Goal: Transaction & Acquisition: Obtain resource

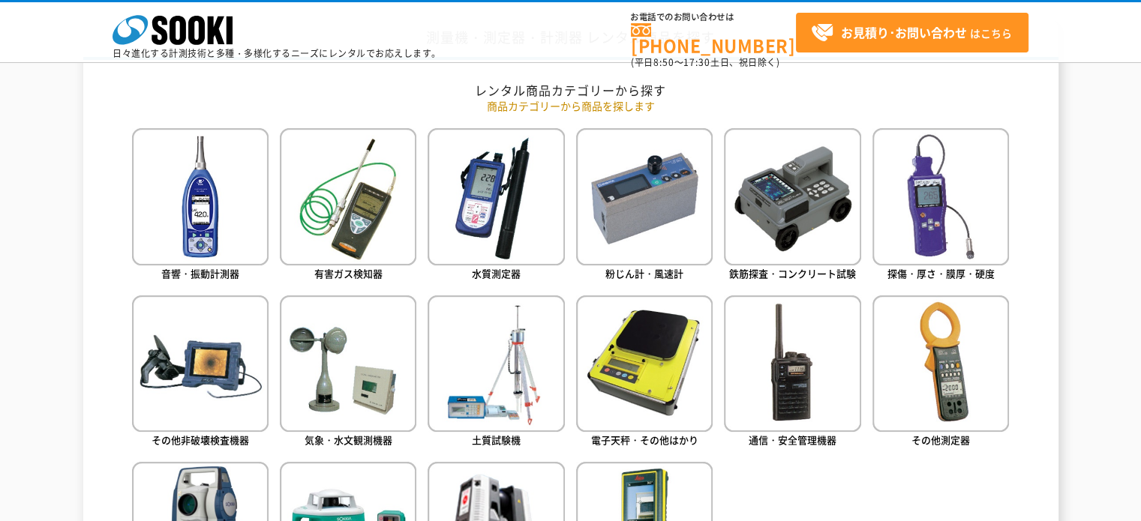
scroll to position [818, 0]
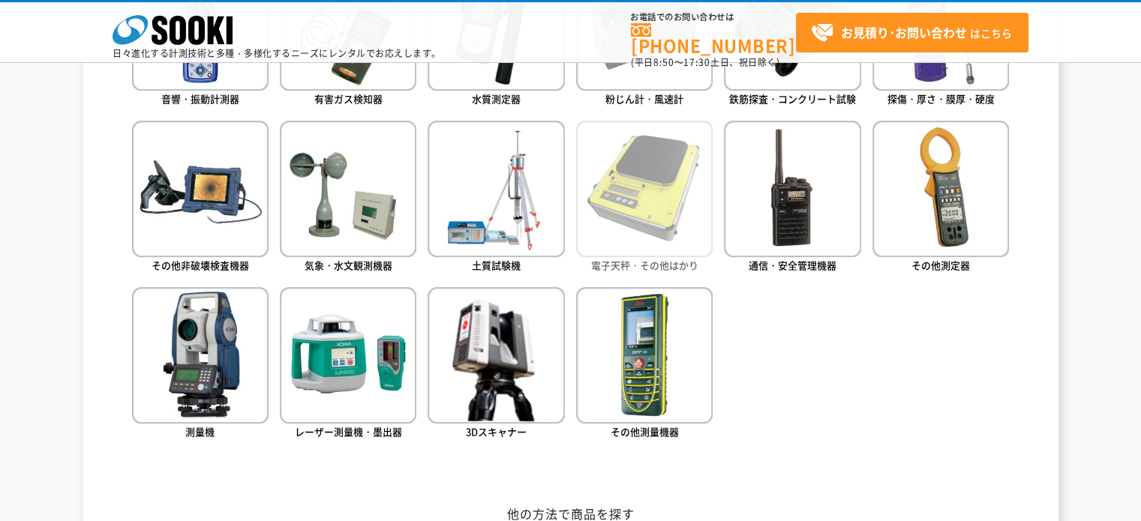
click at [645, 191] on img at bounding box center [644, 189] width 136 height 136
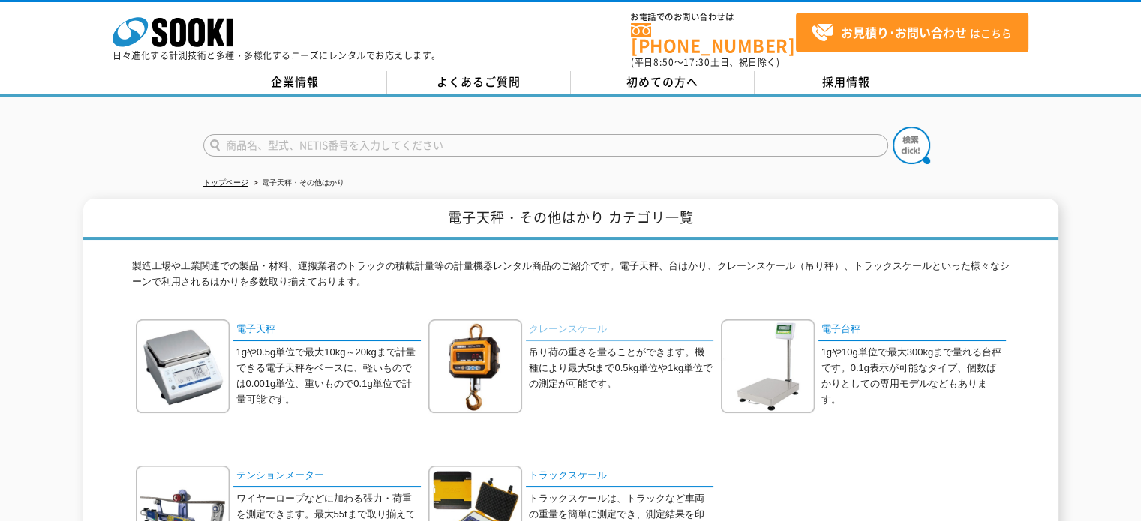
click at [591, 322] on link "クレーンスケール" at bounding box center [619, 330] width 187 height 22
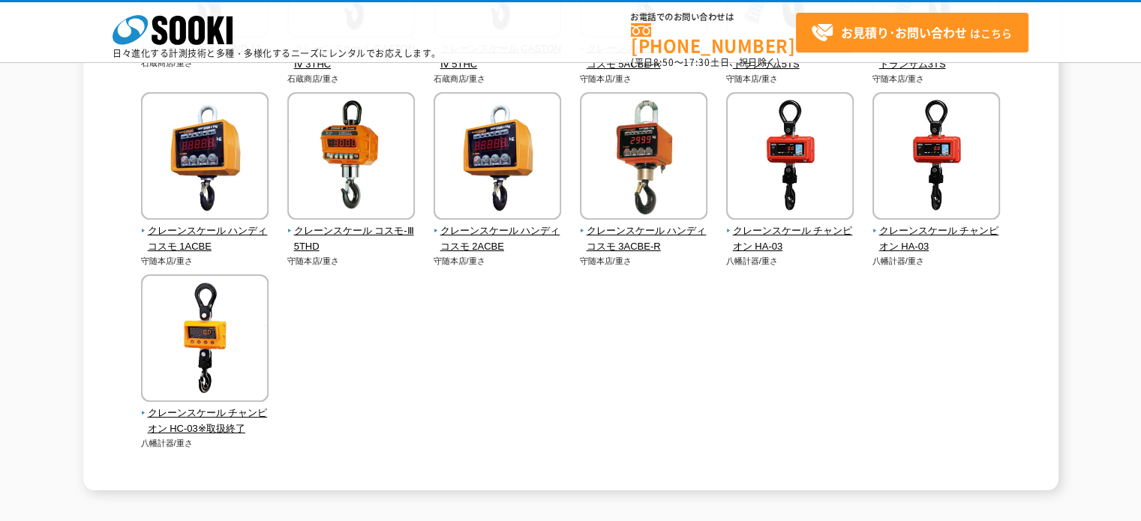
scroll to position [530, 0]
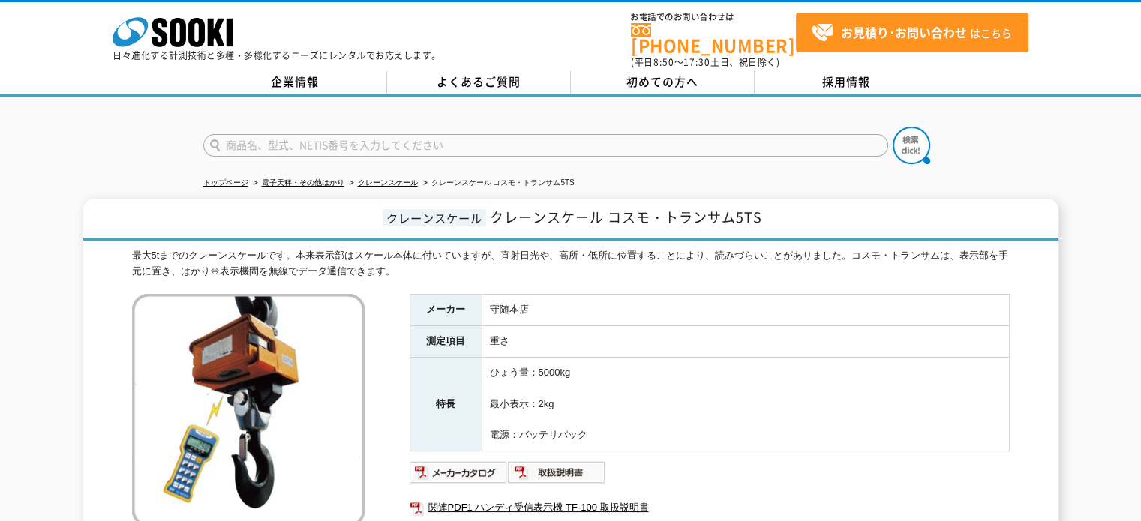
scroll to position [175, 0]
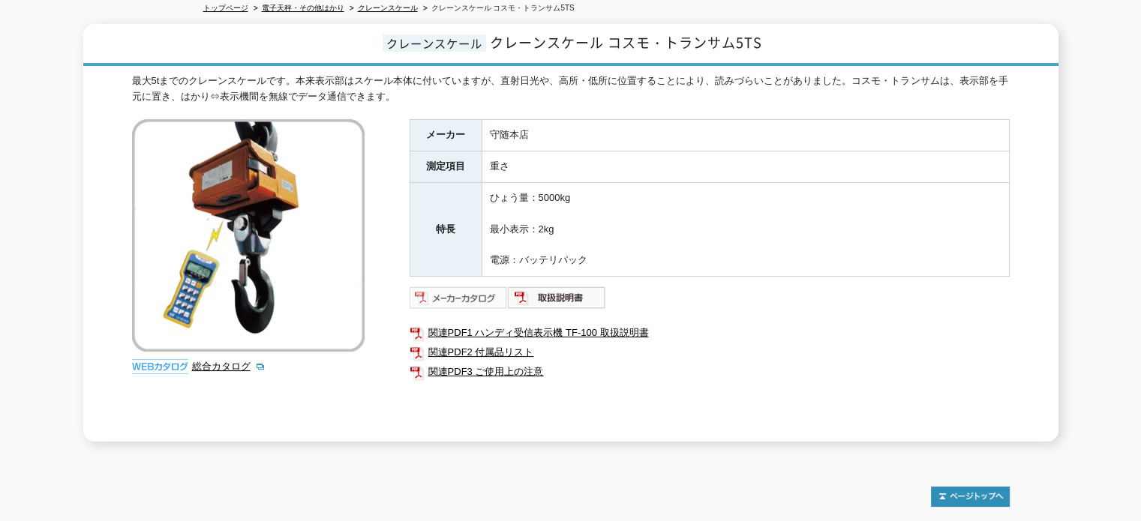
click at [467, 286] on img at bounding box center [458, 298] width 98 height 24
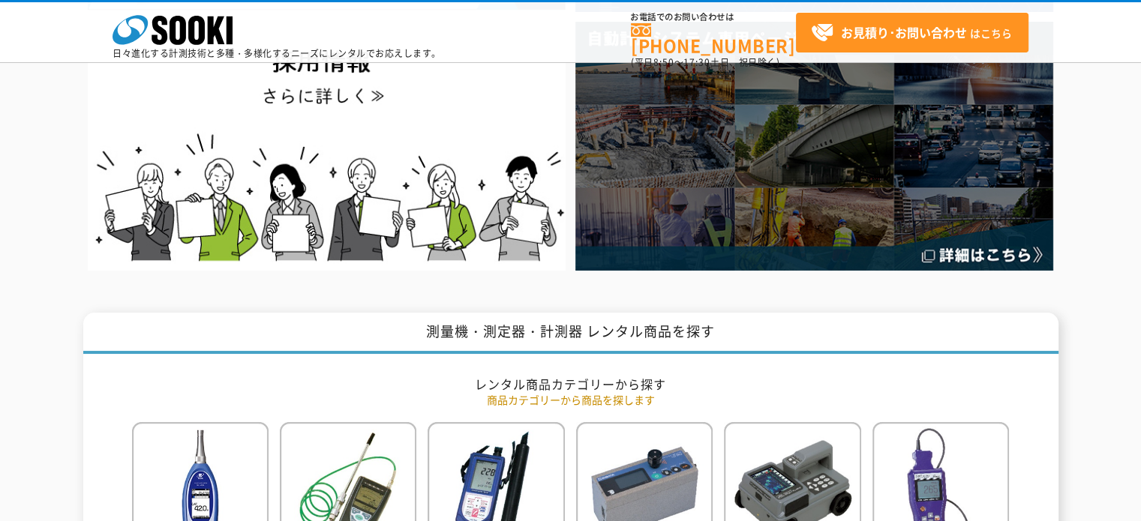
scroll to position [700, 0]
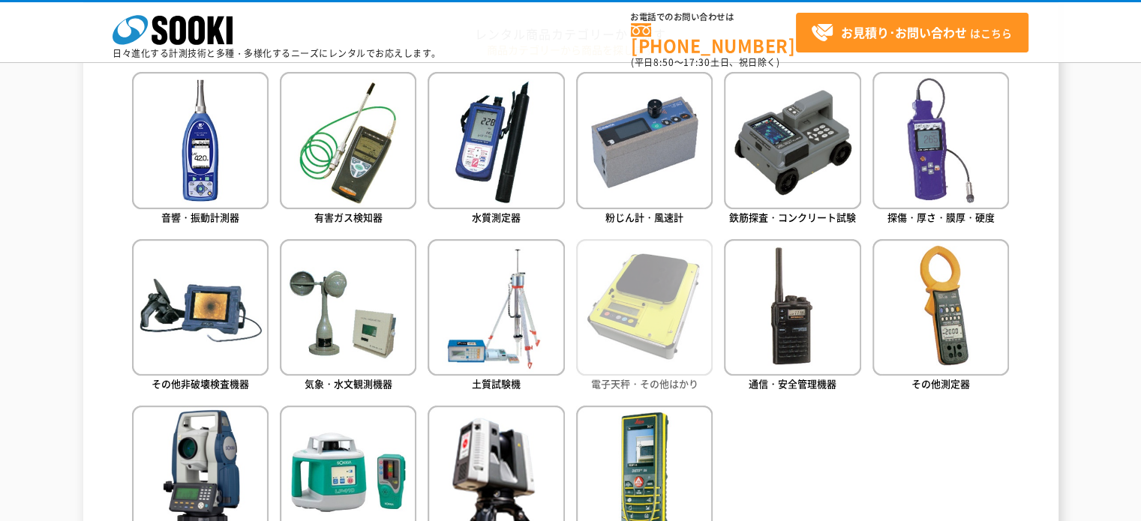
click at [618, 275] on img at bounding box center [644, 307] width 136 height 136
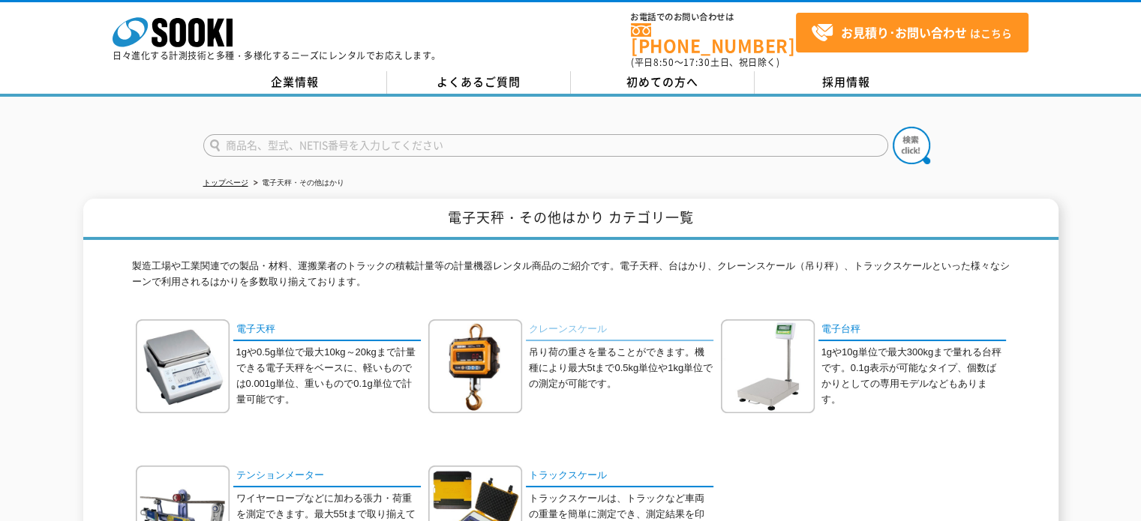
click at [569, 319] on link "クレーンスケール" at bounding box center [619, 330] width 187 height 22
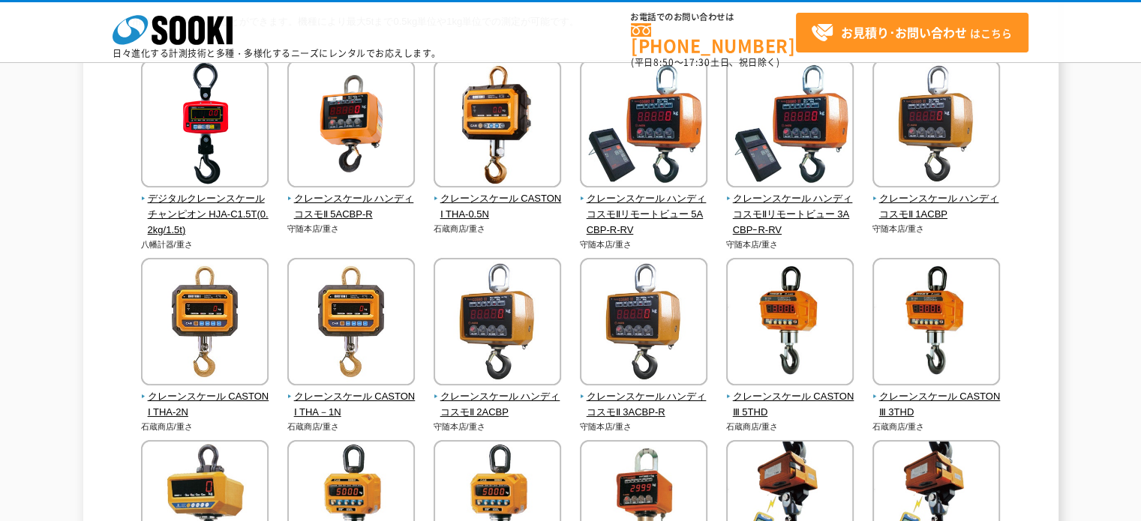
scroll to position [349, 0]
